Goal: Task Accomplishment & Management: Use online tool/utility

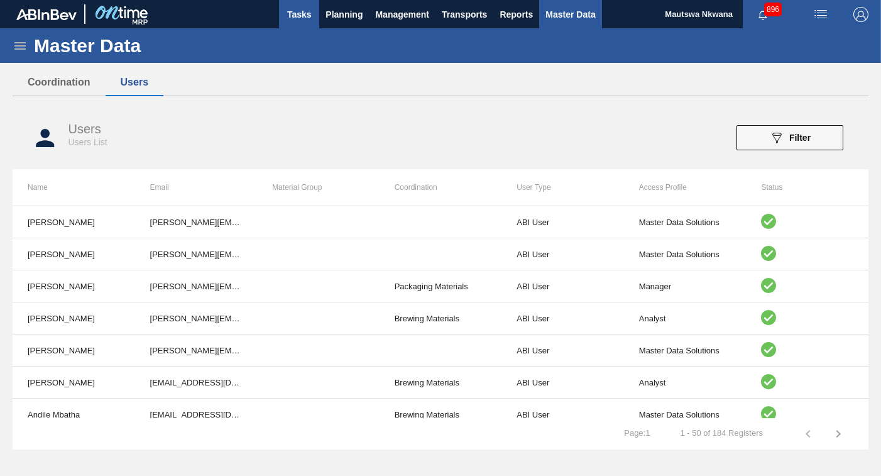
click at [309, 12] on span "Tasks" at bounding box center [299, 14] width 28 height 15
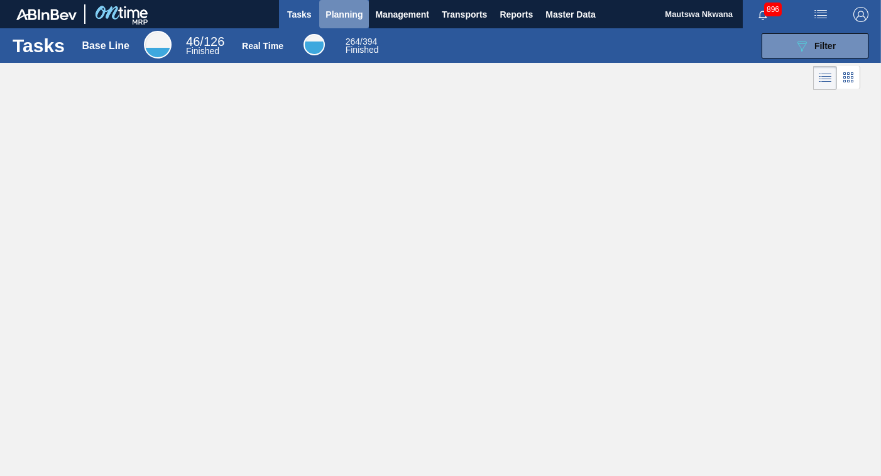
click at [341, 10] on span "Planning" at bounding box center [344, 14] width 37 height 15
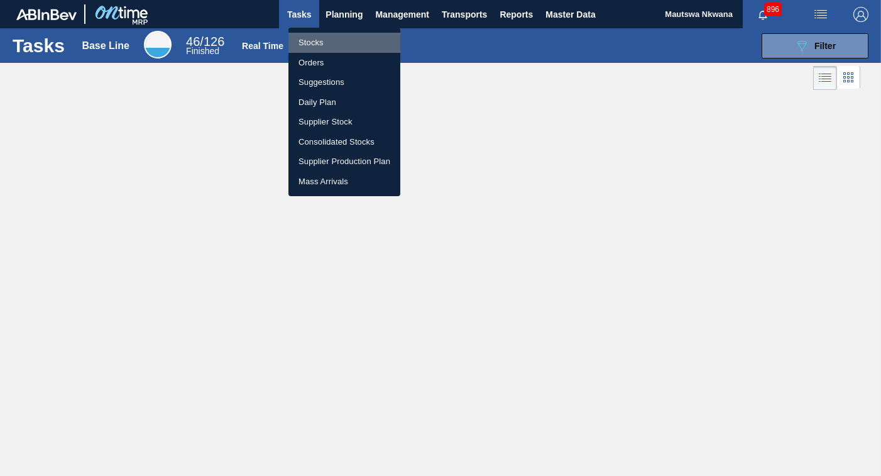
click at [312, 38] on li "Stocks" at bounding box center [344, 43] width 112 height 20
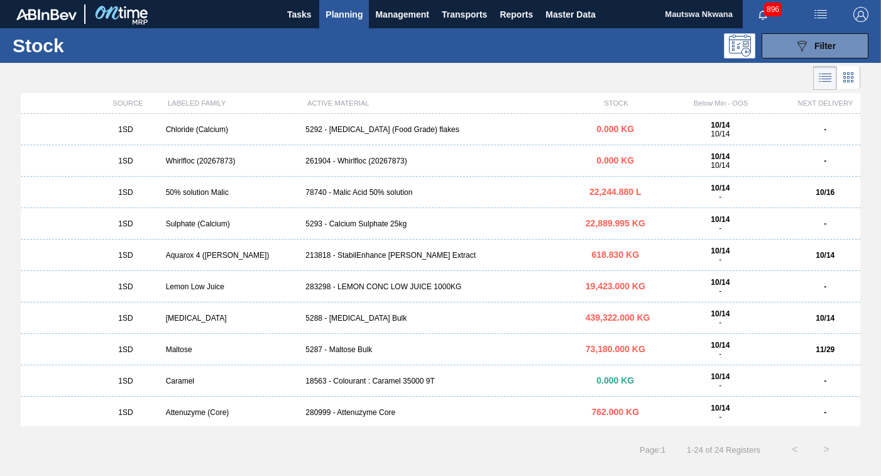
click at [339, 11] on span "Planning" at bounding box center [344, 14] width 37 height 15
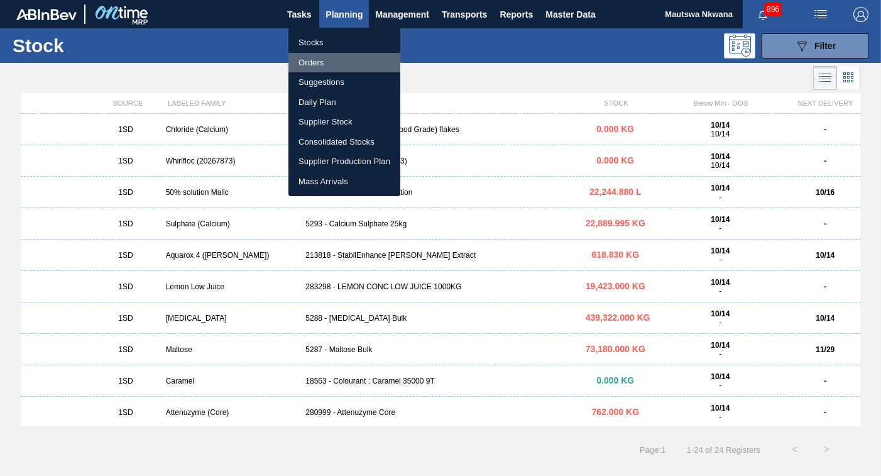
click at [307, 63] on li "Orders" at bounding box center [344, 63] width 112 height 20
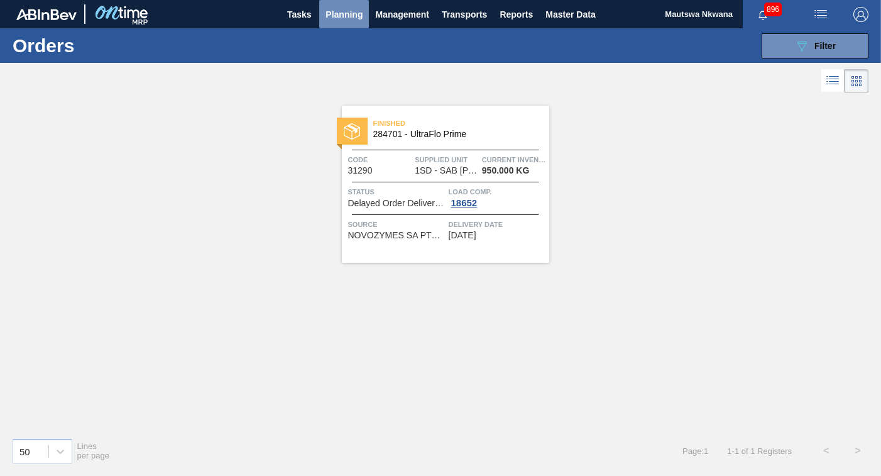
click at [338, 11] on span "Planning" at bounding box center [344, 14] width 37 height 15
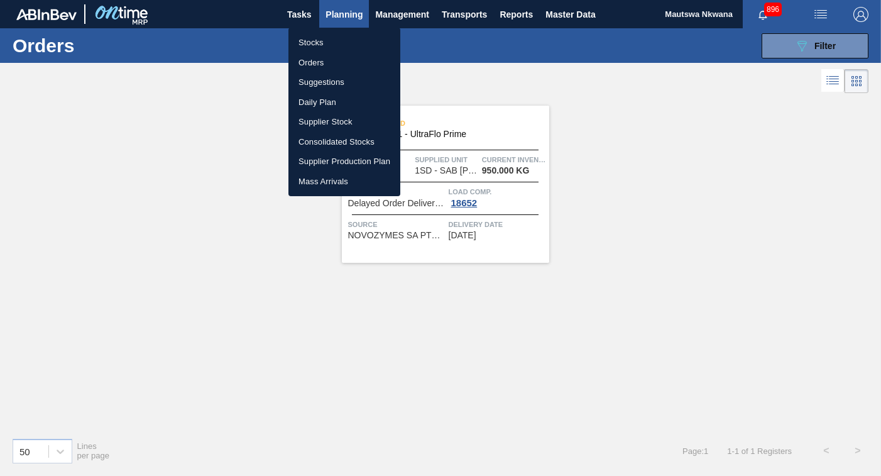
click at [318, 94] on li "Daily Plan" at bounding box center [344, 102] width 112 height 20
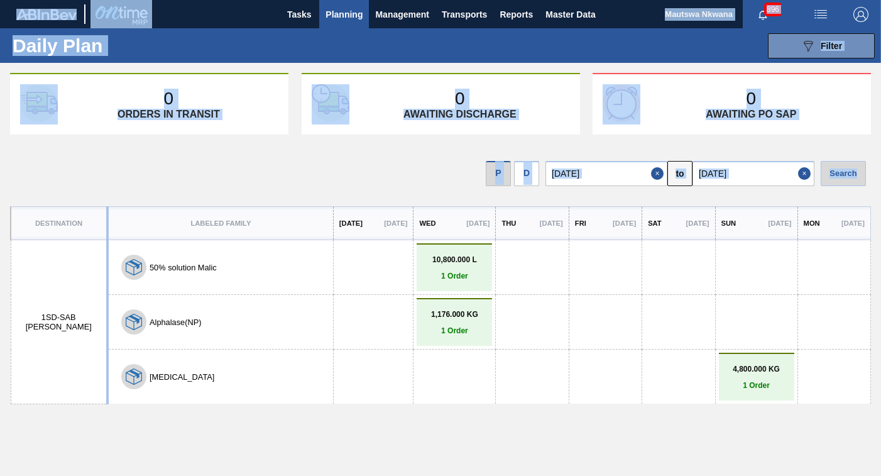
drag, startPoint x: 879, startPoint y: 254, endPoint x: 886, endPoint y: 314, distance: 60.2
click at [880, 0] on html "Tasks Planning Management Transports Reports Master Data Mautswa Nkwana 896 Mar…" at bounding box center [440, 0] width 881 height 0
drag, startPoint x: 886, startPoint y: 314, endPoint x: 589, endPoint y: 365, distance: 301.6
click at [589, 365] on div at bounding box center [606, 376] width 60 height 40
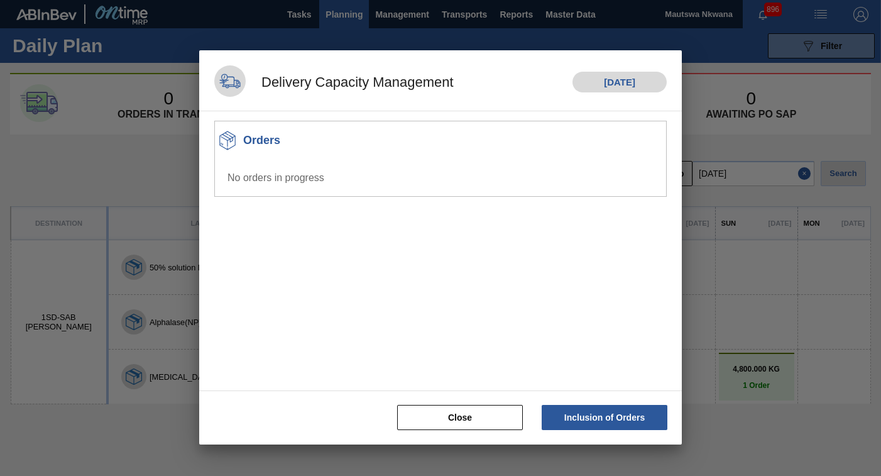
click at [766, 297] on div at bounding box center [440, 238] width 881 height 476
click at [443, 424] on button "Close" at bounding box center [460, 417] width 126 height 25
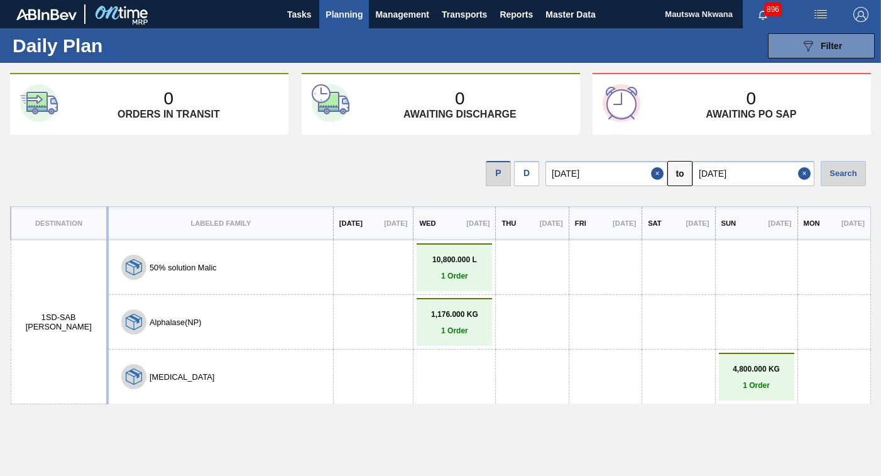
click at [336, 11] on span "Planning" at bounding box center [344, 14] width 37 height 15
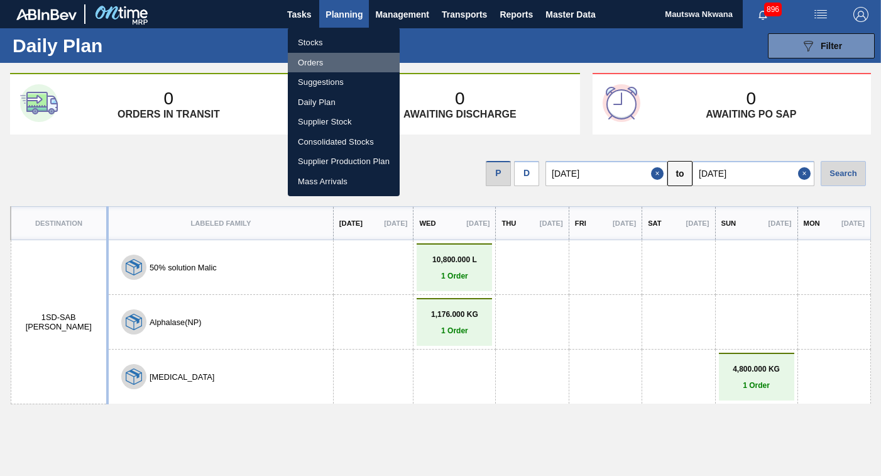
click at [307, 64] on li "Orders" at bounding box center [344, 63] width 112 height 20
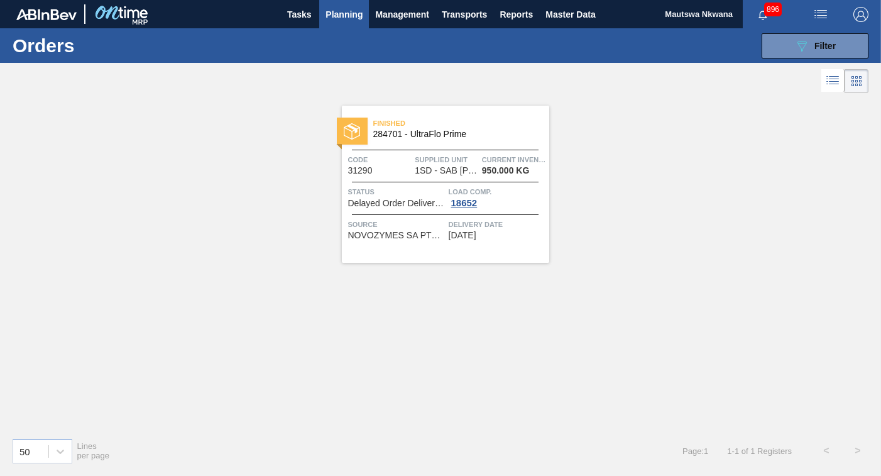
click at [346, 14] on span "Planning" at bounding box center [344, 14] width 37 height 15
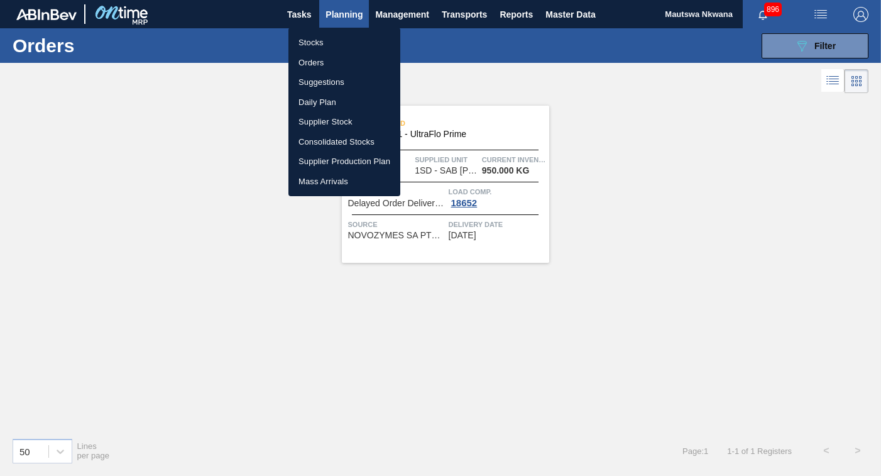
click at [310, 101] on li "Daily Plan" at bounding box center [344, 102] width 112 height 20
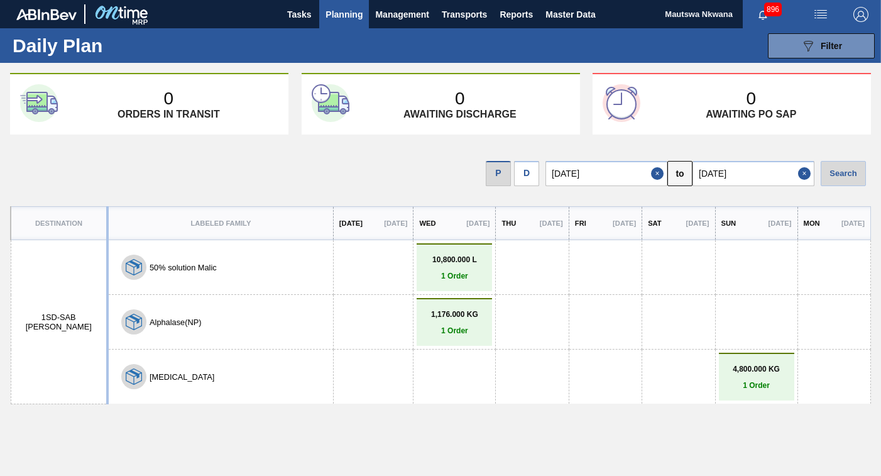
click at [347, 12] on span "Planning" at bounding box center [344, 14] width 37 height 15
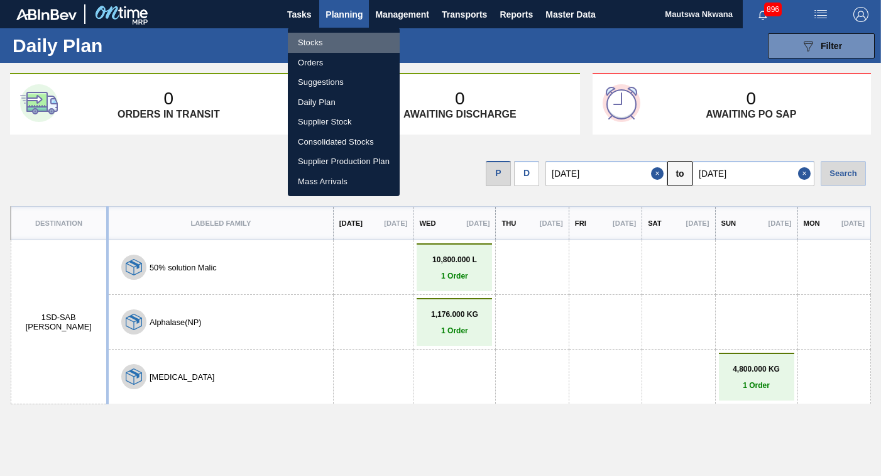
click at [313, 46] on li "Stocks" at bounding box center [344, 43] width 112 height 20
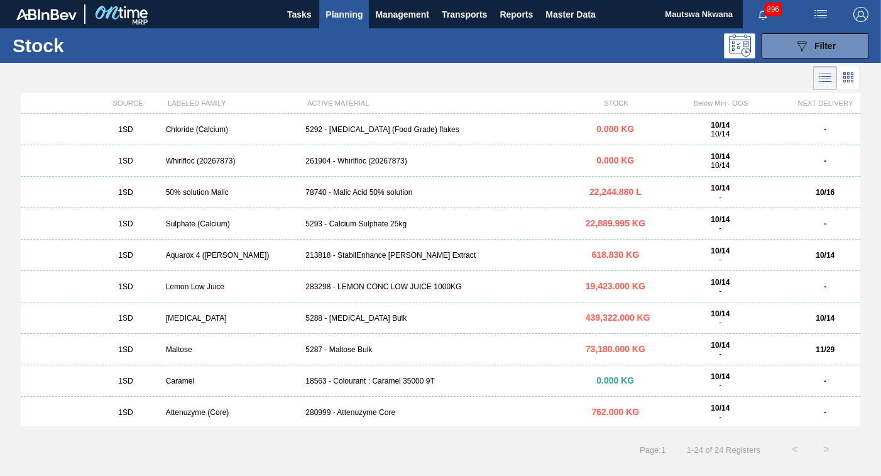
click at [338, 12] on span "Planning" at bounding box center [344, 14] width 37 height 15
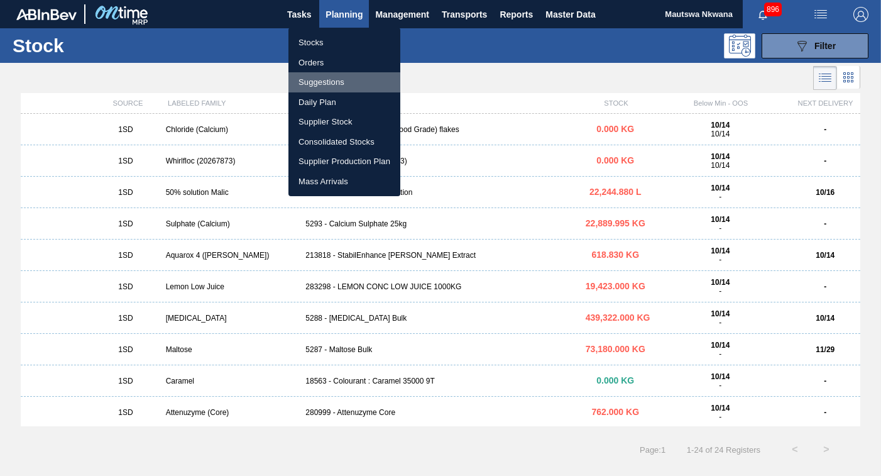
click at [308, 84] on li "Suggestions" at bounding box center [344, 82] width 112 height 20
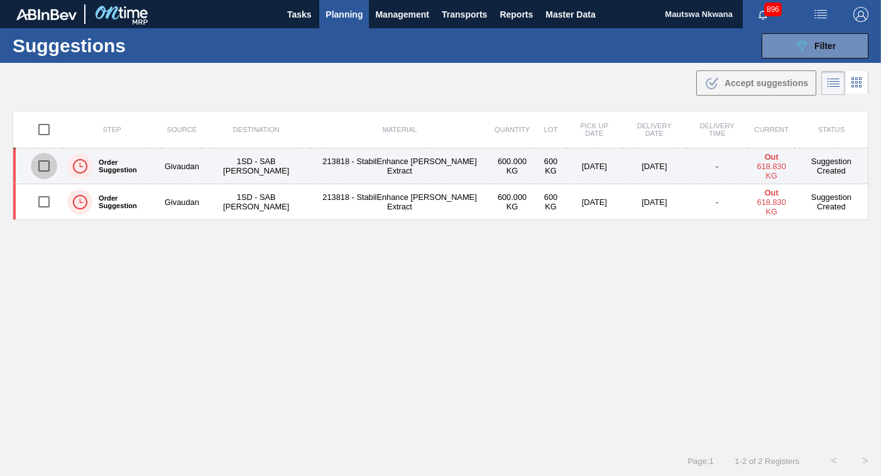
click at [40, 165] on input "checkbox" at bounding box center [44, 166] width 26 height 26
checkbox input "true"
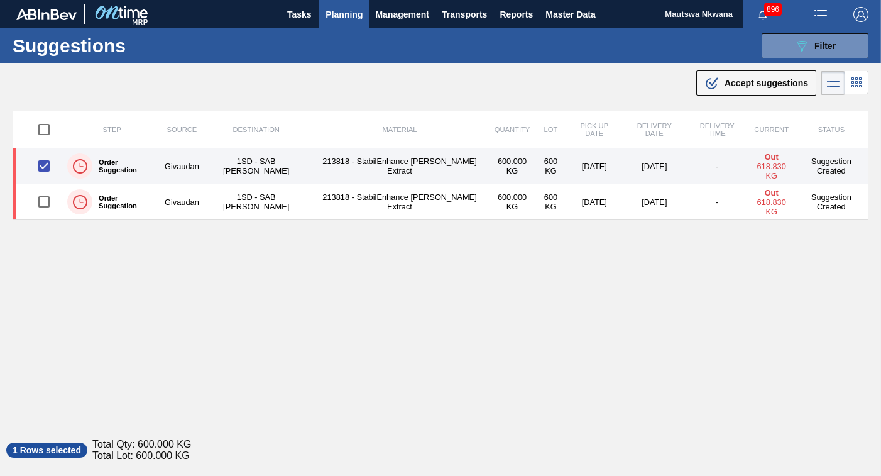
click at [243, 166] on td "1SD - SAB [PERSON_NAME]" at bounding box center [256, 166] width 109 height 36
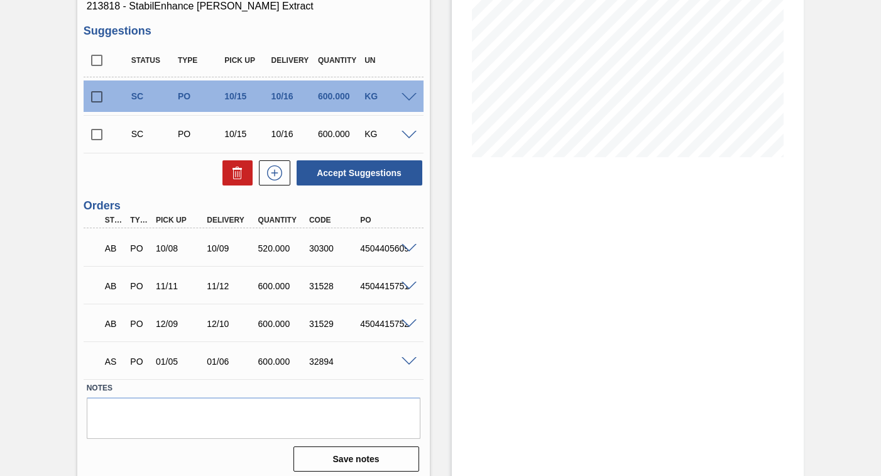
scroll to position [217, 0]
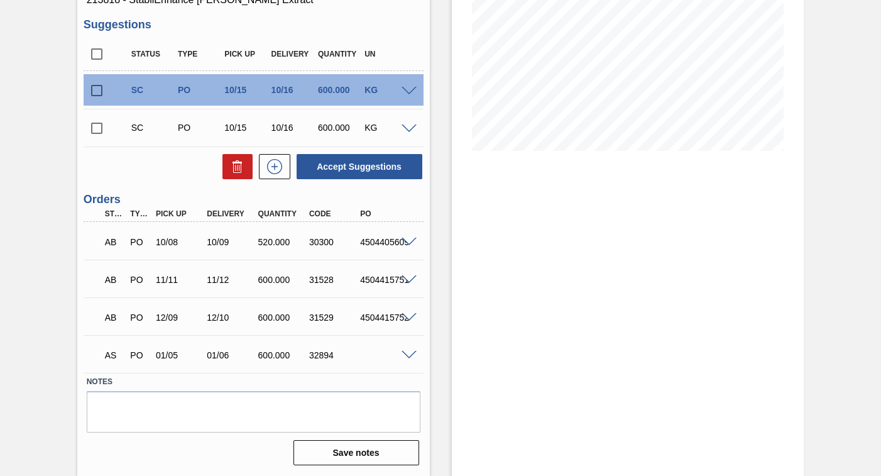
click at [407, 354] on span at bounding box center [409, 355] width 15 height 9
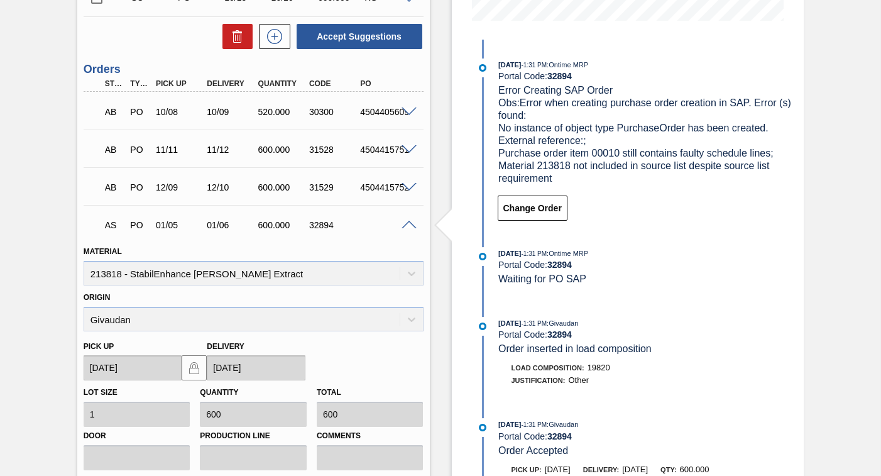
scroll to position [333, 0]
